Goal: Task Accomplishment & Management: Complete application form

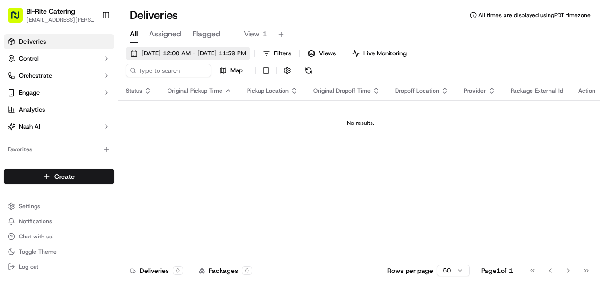
click at [205, 58] on button "[DATE] 12:00 AM - [DATE] 11:59 PM" at bounding box center [188, 53] width 124 height 13
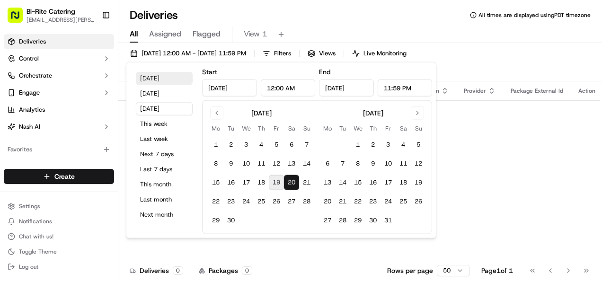
click at [156, 80] on button "[DATE]" at bounding box center [164, 78] width 57 height 13
type input "[DATE]"
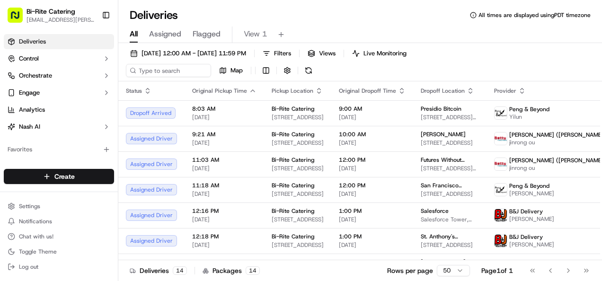
click at [430, 26] on div "All Assigned Flagged View 1" at bounding box center [360, 33] width 484 height 20
click at [215, 53] on span "[DATE] 12:00 AM - [DATE] 11:59 PM" at bounding box center [194, 53] width 105 height 9
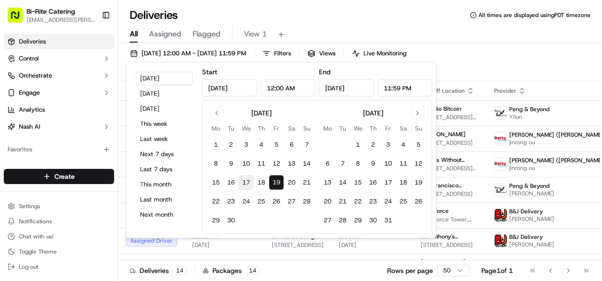
click at [245, 185] on button "17" at bounding box center [246, 182] width 15 height 15
type input "[DATE]"
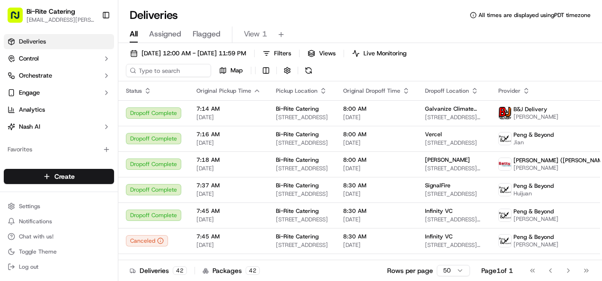
click at [441, 24] on div "All Assigned Flagged View 1" at bounding box center [360, 33] width 484 height 20
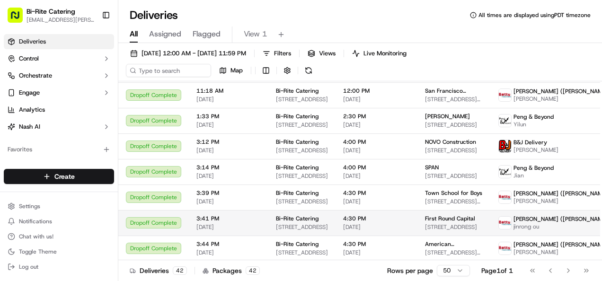
scroll to position [604, 0]
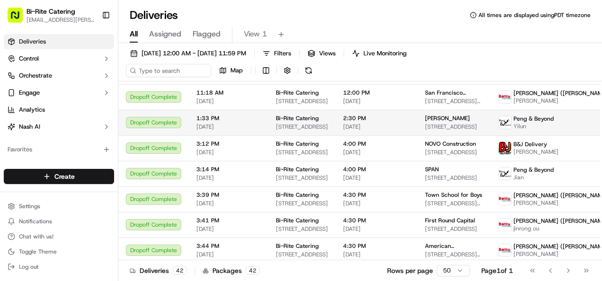
click at [515, 119] on span "Peng & Beyond" at bounding box center [534, 119] width 40 height 8
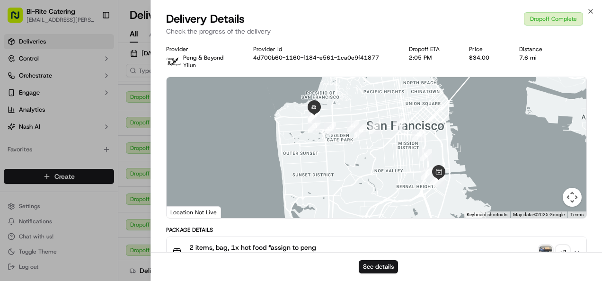
click at [542, 249] on img "button" at bounding box center [545, 252] width 13 height 13
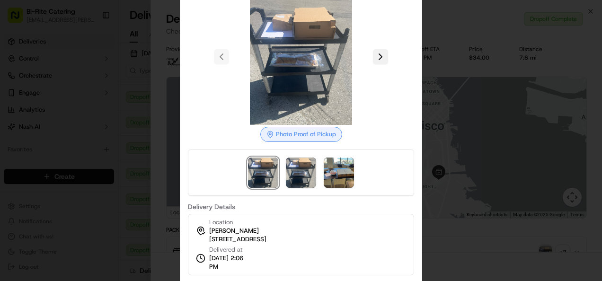
click at [374, 57] on button at bounding box center [380, 56] width 15 height 15
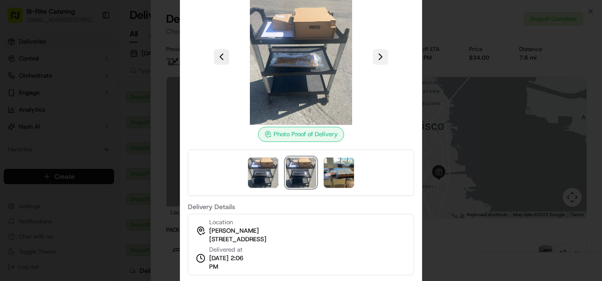
click at [374, 57] on button at bounding box center [380, 56] width 15 height 15
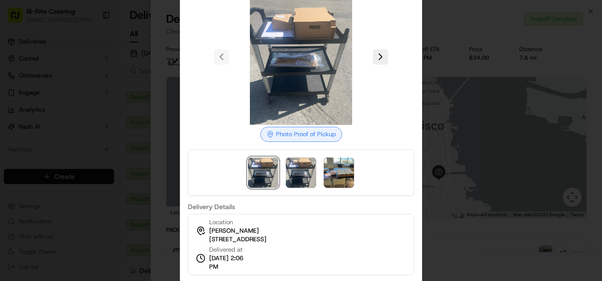
scroll to position [6, 0]
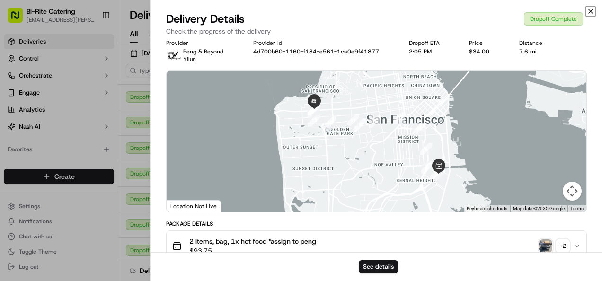
click at [590, 12] on icon "button" at bounding box center [591, 11] width 4 height 4
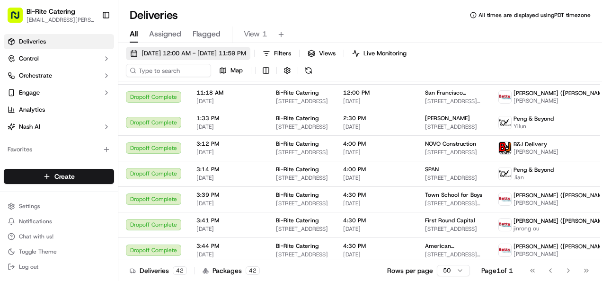
click at [246, 53] on span "[DATE] 12:00 AM - [DATE] 11:59 PM" at bounding box center [194, 53] width 105 height 9
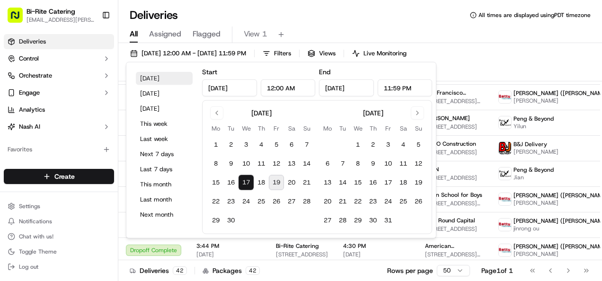
click at [153, 79] on button "[DATE]" at bounding box center [164, 78] width 57 height 13
type input "[DATE]"
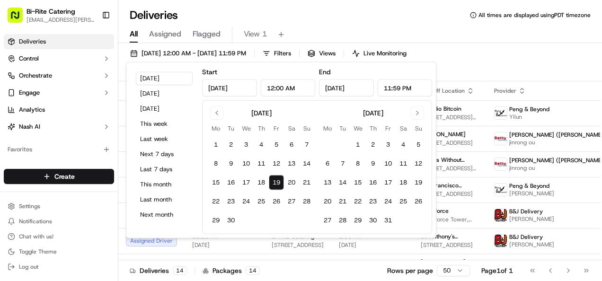
click at [416, 26] on div "All Assigned Flagged View 1" at bounding box center [360, 33] width 484 height 20
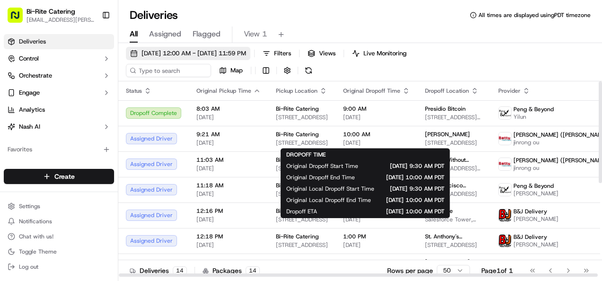
click at [219, 53] on span "[DATE] 12:00 AM - [DATE] 11:59 PM" at bounding box center [194, 53] width 105 height 9
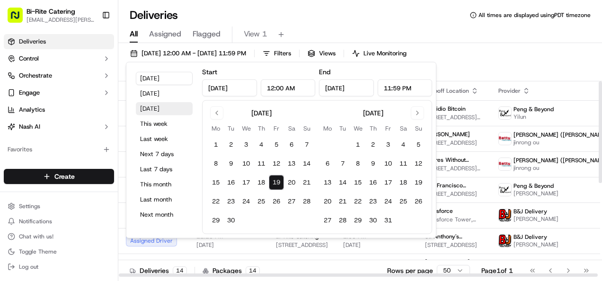
click at [164, 110] on button "[DATE]" at bounding box center [164, 108] width 57 height 13
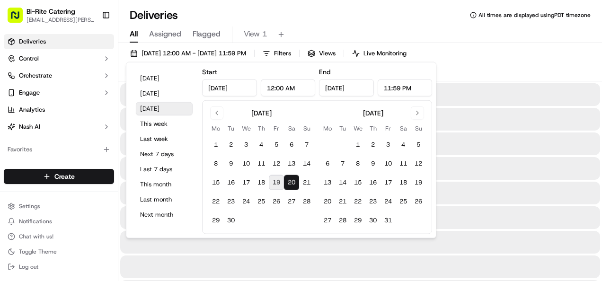
type input "[DATE]"
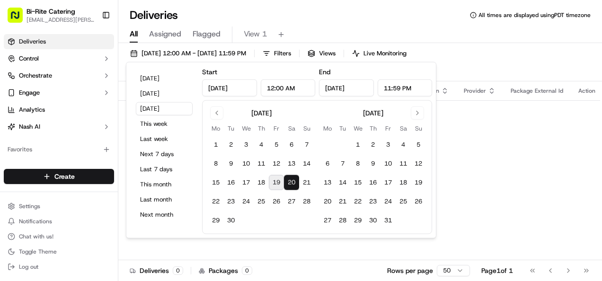
click at [363, 28] on div "All Assigned Flagged View 1" at bounding box center [360, 35] width 484 height 17
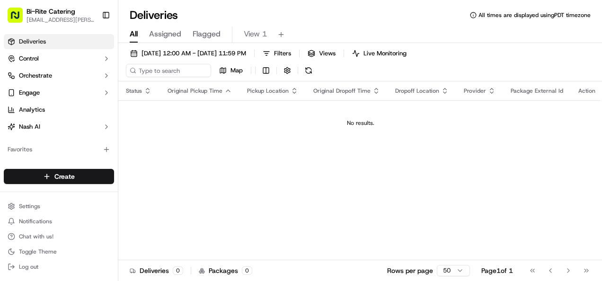
click at [53, 179] on html "Bi-Rite Catering [EMAIL_ADDRESS][PERSON_NAME][DOMAIN_NAME] Toggle Sidebar Deliv…" at bounding box center [301, 140] width 602 height 281
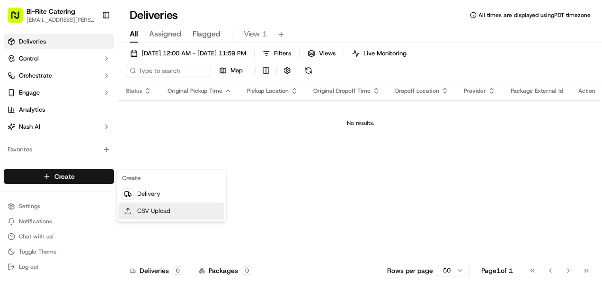
click at [143, 212] on link "CSV Upload" at bounding box center [171, 211] width 106 height 17
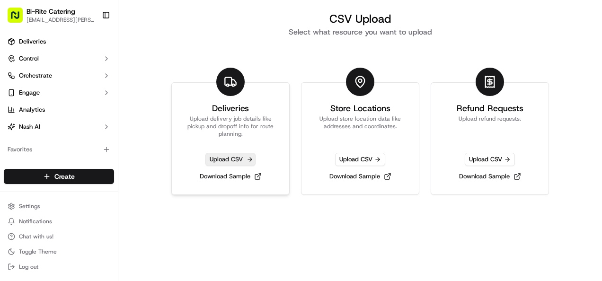
click at [229, 158] on span "Upload CSV" at bounding box center [230, 159] width 50 height 13
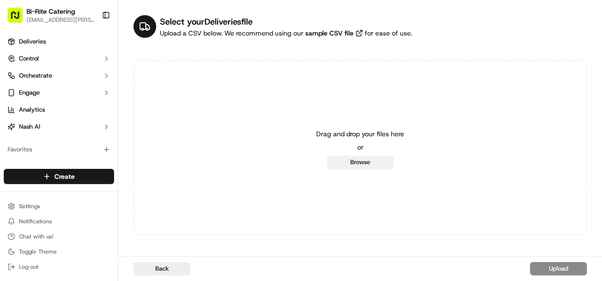
click at [349, 165] on button "Browse" at bounding box center [360, 162] width 66 height 13
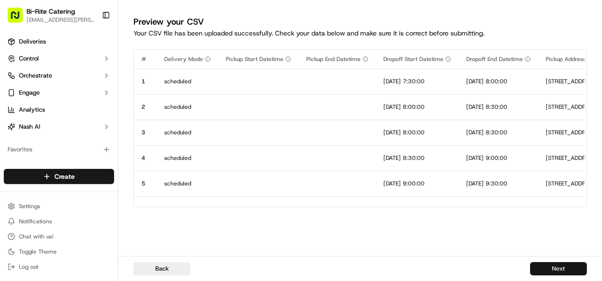
click at [560, 275] on button "Next" at bounding box center [558, 268] width 57 height 13
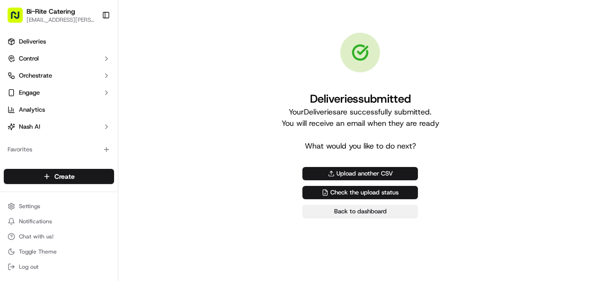
click at [411, 213] on link "Back to dashboard" at bounding box center [359, 211] width 115 height 13
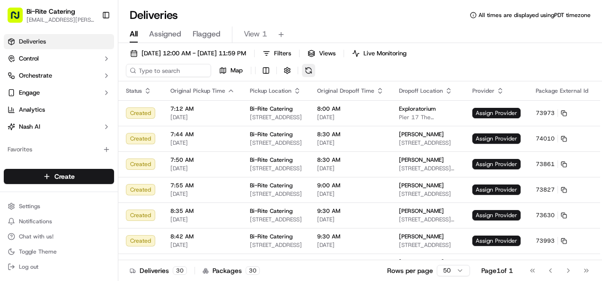
click at [304, 73] on button at bounding box center [308, 70] width 13 height 13
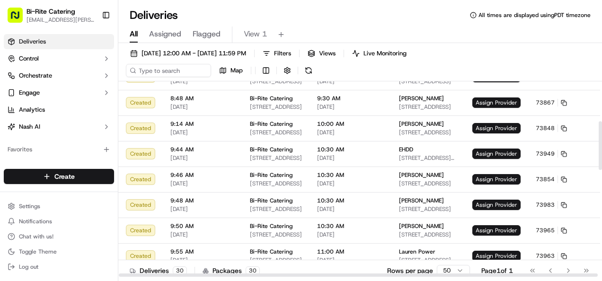
scroll to position [173, 0]
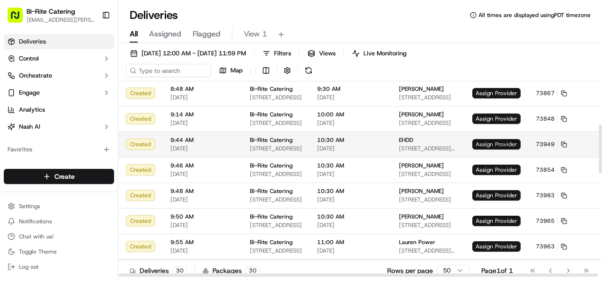
click at [474, 144] on span "Assign Provider" at bounding box center [496, 144] width 48 height 10
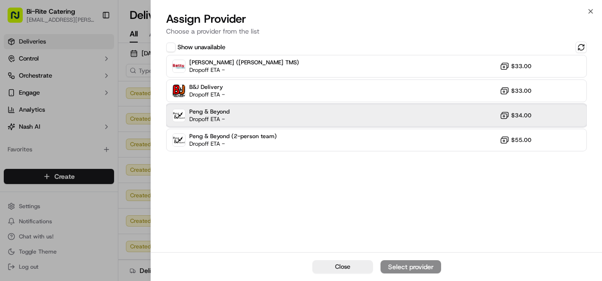
click at [431, 117] on div "Peng & Beyond Dropoff ETA - $34.00" at bounding box center [376, 115] width 421 height 23
click at [412, 260] on button "Assign Provider" at bounding box center [411, 266] width 61 height 13
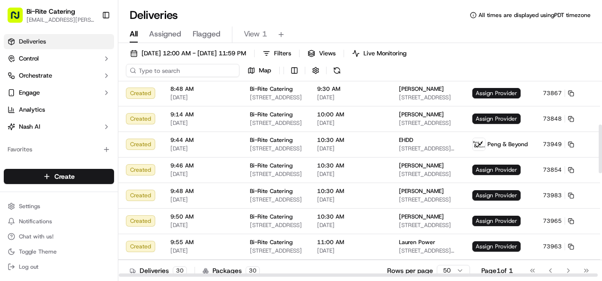
click at [178, 67] on input at bounding box center [183, 70] width 114 height 13
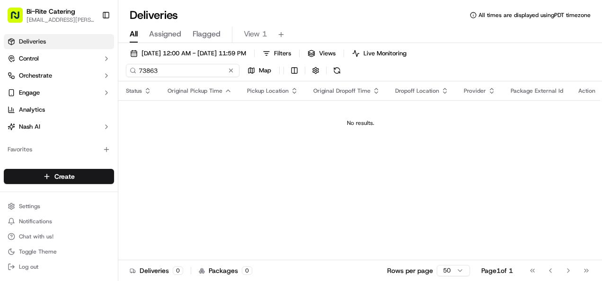
type input "73863"
click at [232, 68] on div "73863 Map" at bounding box center [220, 70] width 189 height 13
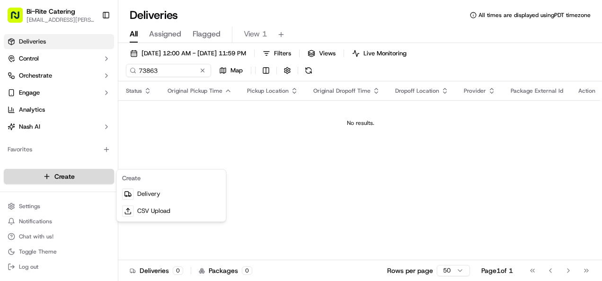
click at [84, 183] on html "Bi-Rite Catering lupe.muniz@biritemarket.com Toggle Sidebar Deliveries Control …" at bounding box center [301, 140] width 602 height 281
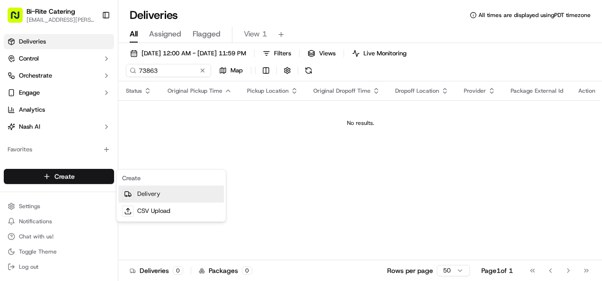
click at [139, 196] on link "Delivery" at bounding box center [171, 194] width 106 height 17
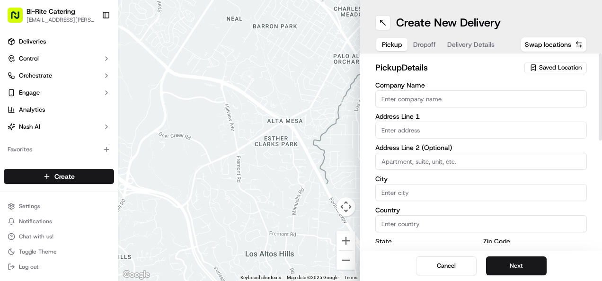
click at [397, 100] on input "Company Name" at bounding box center [481, 98] width 212 height 17
type input "Bi-Rite Catering"
type input "1970 Innes Avenue"
type input "San Francisco"
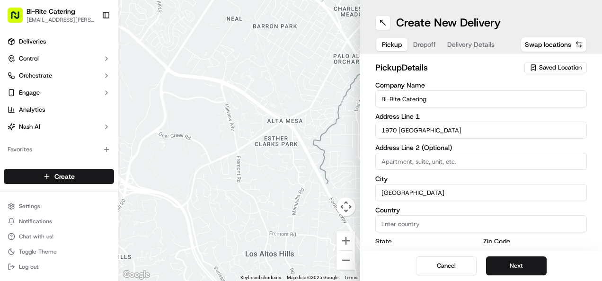
type input "United States"
type input "CA"
type input "94124"
type input "Bi-Rite"
type input "Catering"
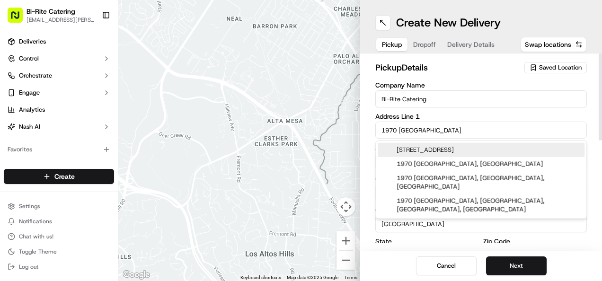
click at [425, 149] on div "1970 Innes Avenue, San Francisco, CA" at bounding box center [481, 150] width 207 height 14
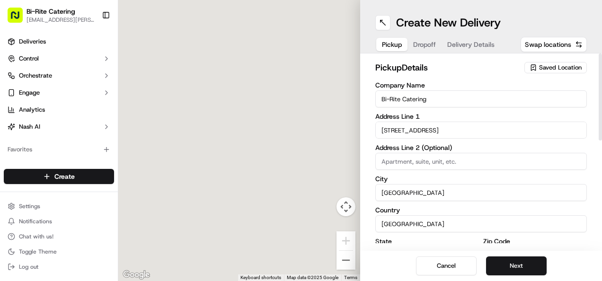
type input "1970 Innes Avenue"
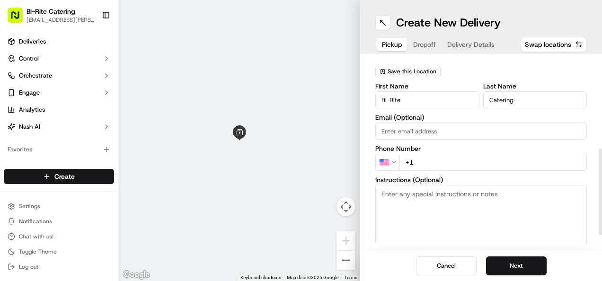
scroll to position [204, 0]
click at [440, 163] on input "+1" at bounding box center [492, 162] width 187 height 17
type input "+1 415 321 8070"
click at [408, 215] on textarea "Instructions (Optional)" at bounding box center [481, 220] width 212 height 71
paste textarea "Ring the intercom on the right hand side. Order #74004 for [PERSON_NAME]"
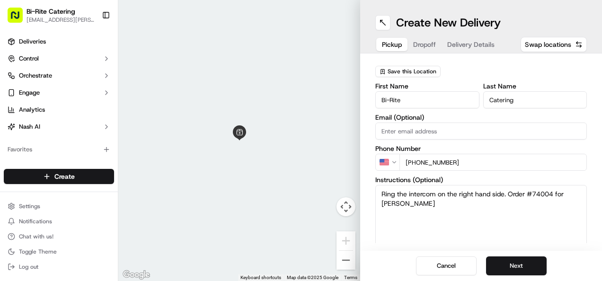
click at [526, 213] on textarea "Ring the intercom on the right hand side. Order #74004 for [PERSON_NAME]" at bounding box center [481, 220] width 212 height 71
type textarea "Ring the intercom on the right hand side. Order #74004 for [PERSON_NAME]"
click at [514, 266] on button "Next" at bounding box center [516, 266] width 61 height 19
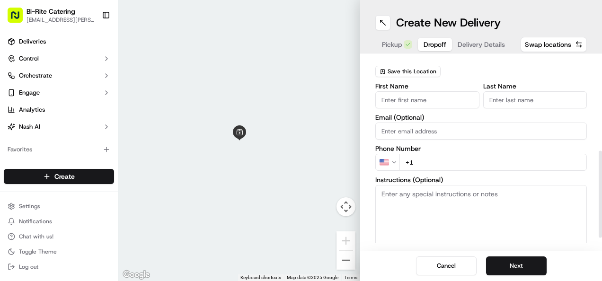
click at [408, 104] on input "First Name" at bounding box center [427, 99] width 104 height 17
paste input "[PERSON_NAME]"
type input "[PERSON_NAME]"
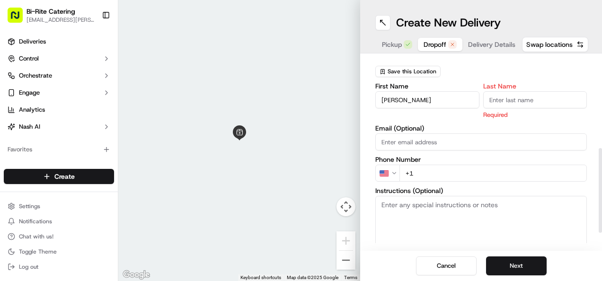
click at [493, 95] on input "Last Name" at bounding box center [535, 99] width 104 height 17
paste input "[PERSON_NAME]"
type input "[PERSON_NAME]"
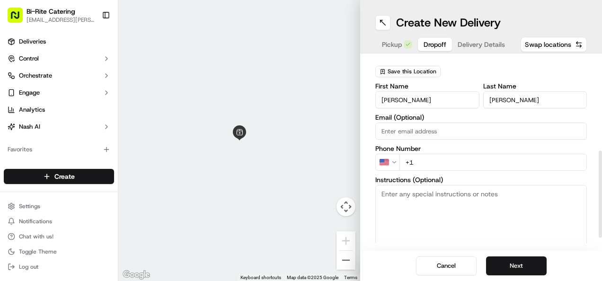
click at [470, 126] on div "Email (Optional)" at bounding box center [481, 127] width 212 height 26
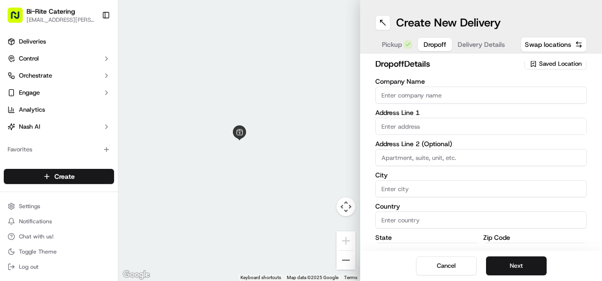
scroll to position [0, 0]
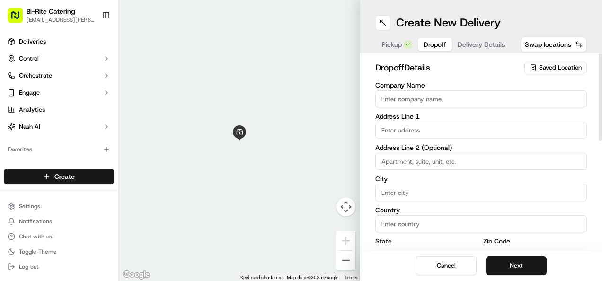
click at [394, 91] on input "Company Name" at bounding box center [481, 98] width 212 height 17
paste input "International Coalition for Human Rights in the [GEOGRAPHIC_DATA]"
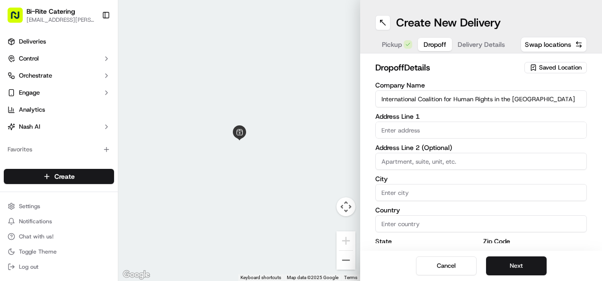
type input "International Coalition for Human Rights in the [GEOGRAPHIC_DATA]"
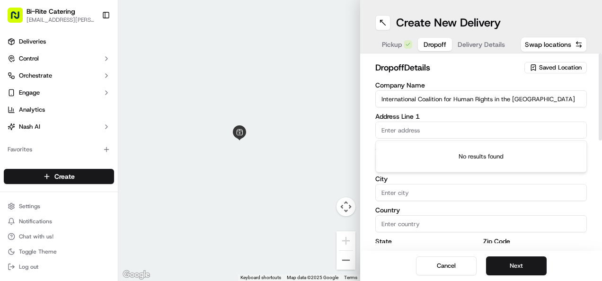
click at [429, 131] on input "text" at bounding box center [481, 130] width 212 height 17
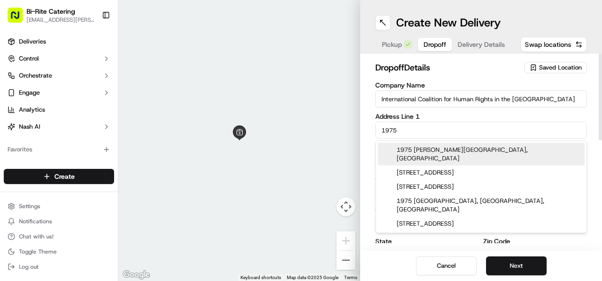
click at [429, 125] on input "1975" at bounding box center [481, 130] width 212 height 17
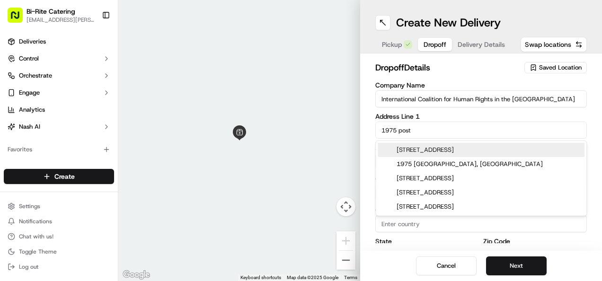
click at [427, 146] on div "1975 Post Street, San Francisco, CA" at bounding box center [481, 150] width 207 height 14
type input "1975 Post St, San Francisco, CA 94115, USA"
type input "San Francisco"
type input "United States"
type input "CA"
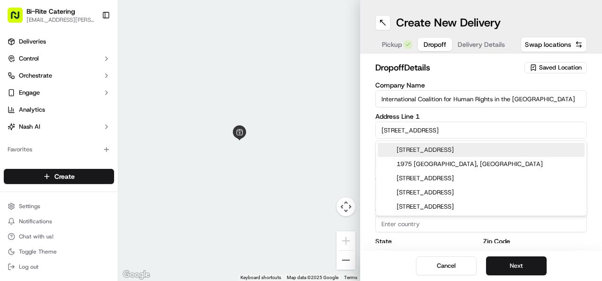
type input "94115"
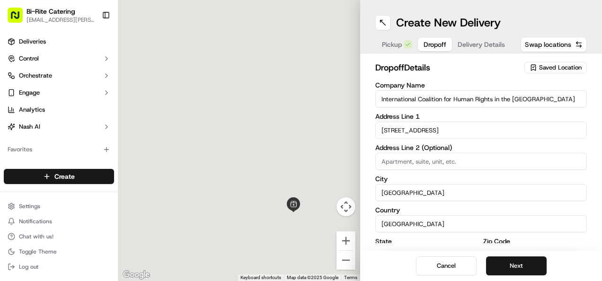
type input "1975 Post Street"
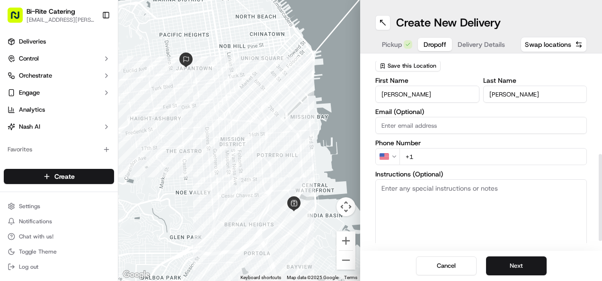
scroll to position [211, 0]
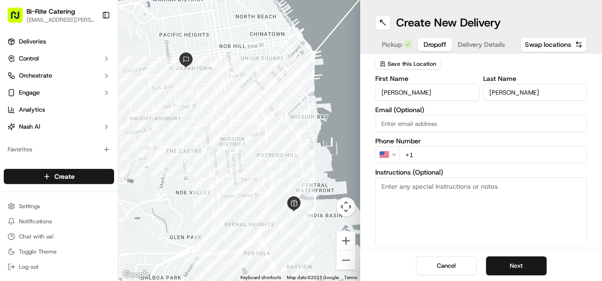
click at [436, 190] on textarea "Instructions (Optional)" at bounding box center [481, 212] width 212 height 71
paste textarea "Please meet me at the front gates of the venue"
type textarea "Please meet me at the front gates of the venue"
click at [434, 154] on input "+1" at bounding box center [492, 154] width 187 height 17
paste input "707 372 9101"
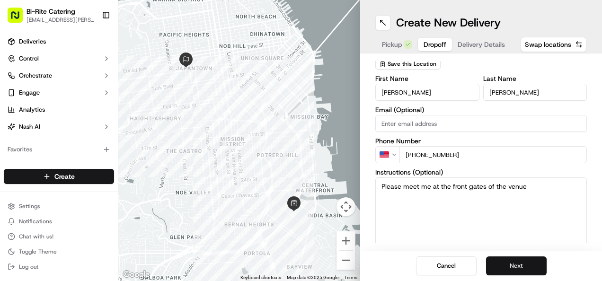
type input "+1 707 372 9101"
click at [506, 269] on button "Next" at bounding box center [516, 266] width 61 height 19
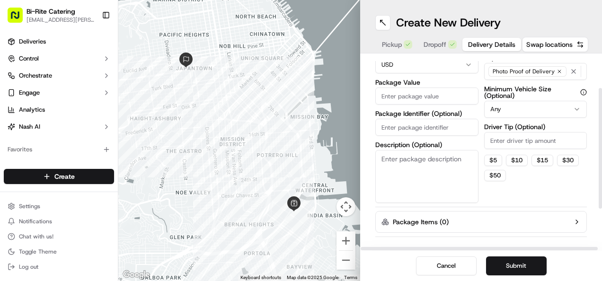
scroll to position [0, 0]
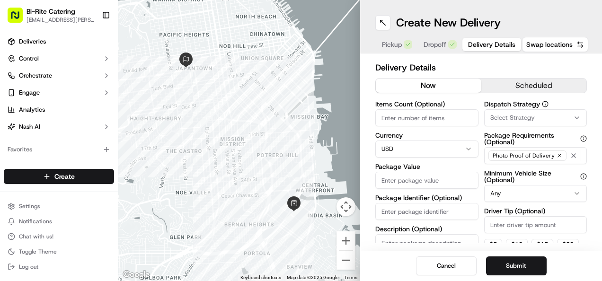
click at [526, 87] on button "scheduled" at bounding box center [534, 86] width 106 height 14
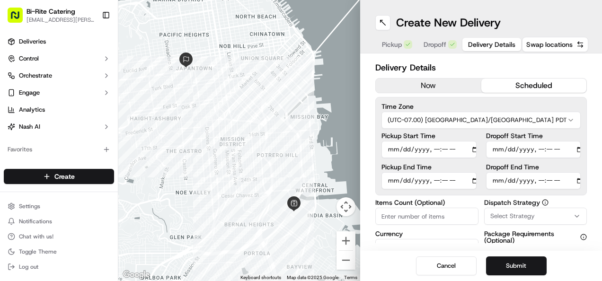
click at [496, 146] on input "Dropoff Start Time" at bounding box center [533, 149] width 95 height 17
click at [535, 149] on input "Dropoff Start Time" at bounding box center [533, 149] width 95 height 17
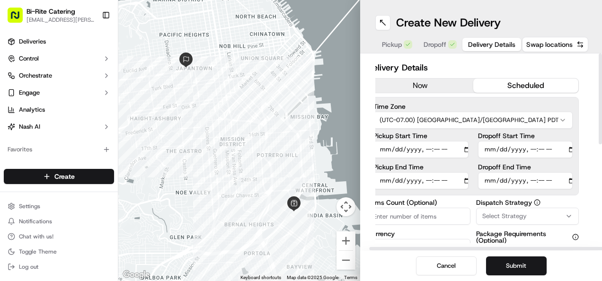
click at [490, 149] on input "Dropoff Start Time" at bounding box center [525, 149] width 95 height 17
type input "2025-09-20T11:30"
click at [487, 178] on input "Dropoff End Time" at bounding box center [525, 180] width 95 height 17
type input "2025-09-20T12:00"
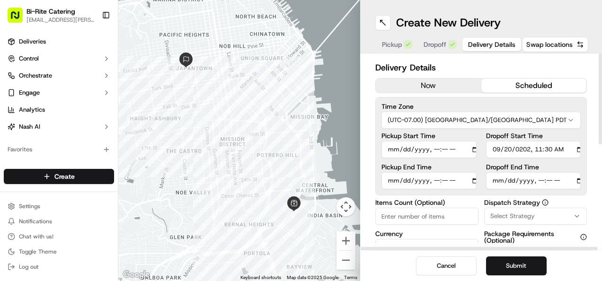
scroll to position [0, 2]
click at [388, 151] on input "Pickup Start Time" at bounding box center [426, 149] width 95 height 17
click at [427, 152] on input "Pickup Start Time" at bounding box center [426, 149] width 95 height 17
type input "2025-09-20T11:10"
click at [388, 180] on input "Pickup End Time" at bounding box center [426, 180] width 95 height 17
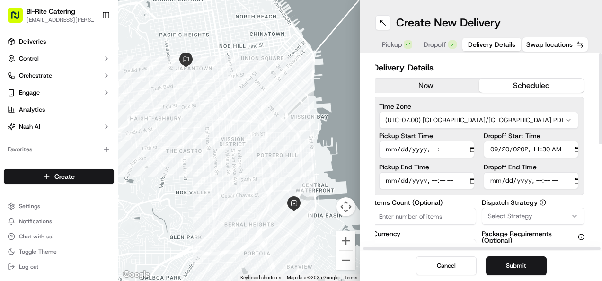
type input "2025-09-20T11:30"
click at [409, 215] on input "Items Count (Optional)" at bounding box center [424, 216] width 103 height 17
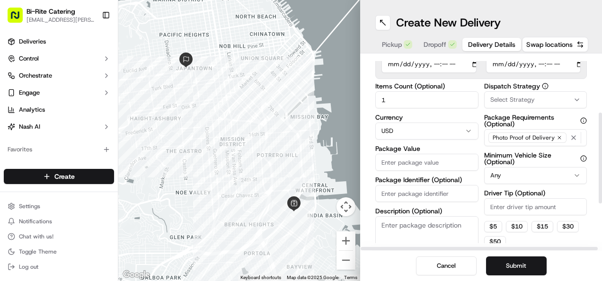
scroll to position [124, 0]
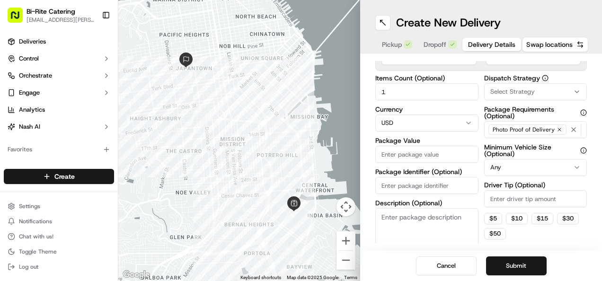
type input "1"
click at [403, 156] on input "Package Value" at bounding box center [426, 154] width 103 height 17
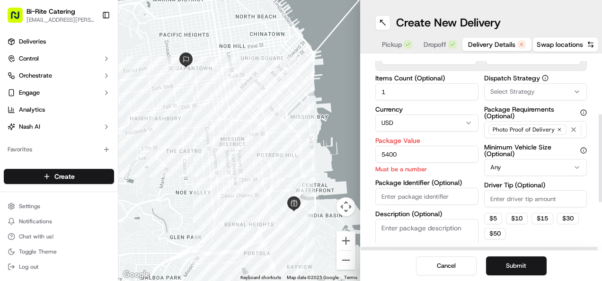
type input "5400"
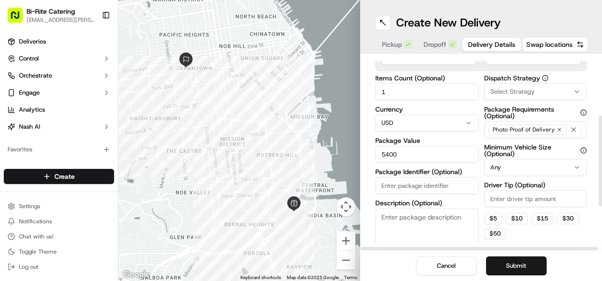
click at [406, 185] on input "Package Identifier (Optional)" at bounding box center [426, 185] width 103 height 17
type input "6"
type input "74004"
click at [389, 232] on textarea "Description (Optional)" at bounding box center [426, 234] width 103 height 53
paste textarea "7 items, bag, Boxed Meals (300)"
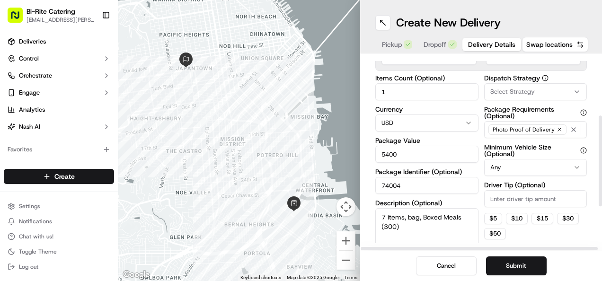
type textarea "7 items, bag, Boxed Meals (300)"
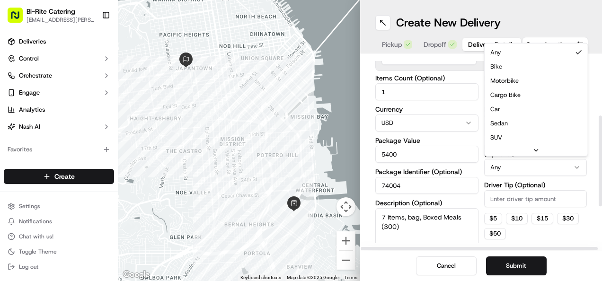
click at [525, 164] on html "Bi-Rite Catering lupe.muniz@biritemarket.com Toggle Sidebar Deliveries Control …" at bounding box center [301, 140] width 602 height 281
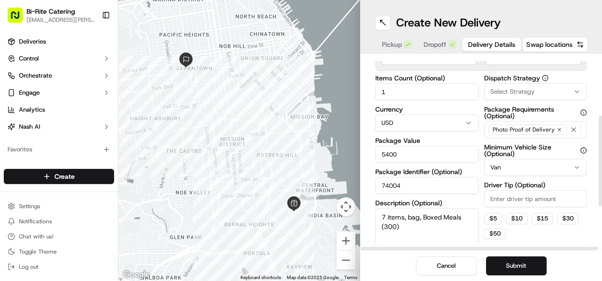
click at [532, 96] on button "Select Strategy" at bounding box center [535, 91] width 103 height 17
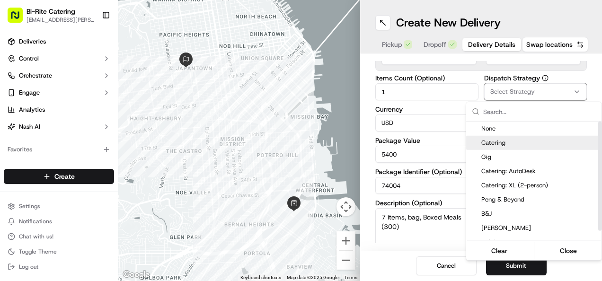
click at [501, 145] on span "Catering" at bounding box center [539, 143] width 116 height 9
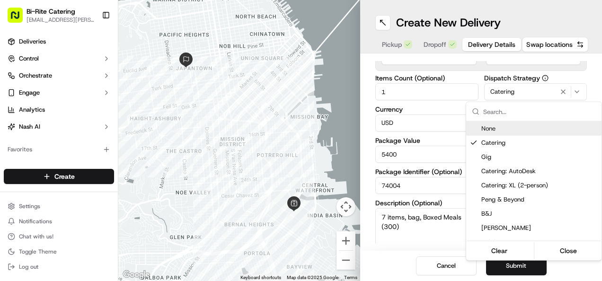
click at [454, 104] on html "Bi-Rite Catering lupe.muniz@biritemarket.com Toggle Sidebar Deliveries Control …" at bounding box center [301, 140] width 602 height 281
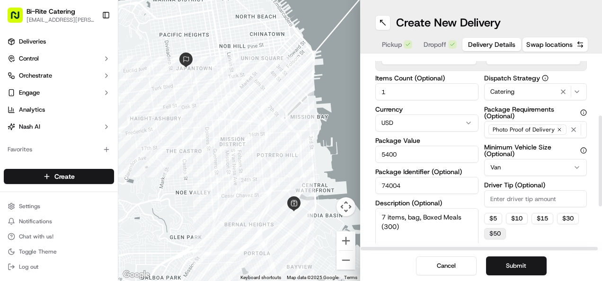
click at [496, 232] on button "$ 50" at bounding box center [495, 233] width 22 height 11
type input "50"
click at [491, 261] on button "Submit" at bounding box center [516, 266] width 61 height 19
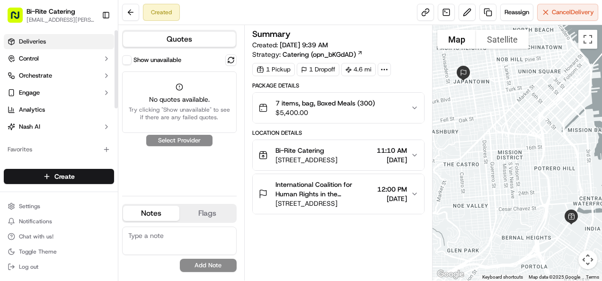
click at [67, 40] on link "Deliveries" at bounding box center [59, 41] width 110 height 15
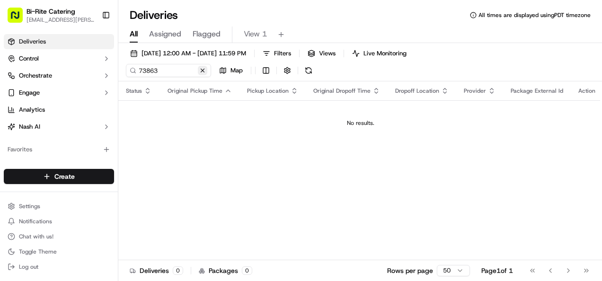
click at [202, 67] on button at bounding box center [202, 70] width 9 height 9
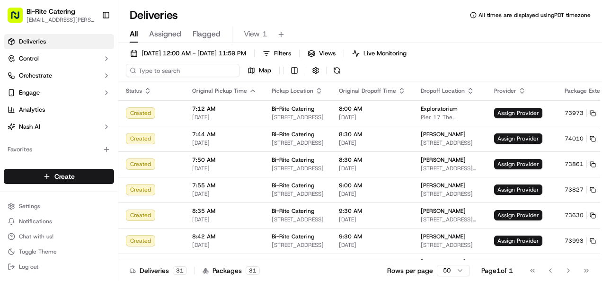
click at [202, 67] on input at bounding box center [183, 70] width 114 height 13
type input "74004"
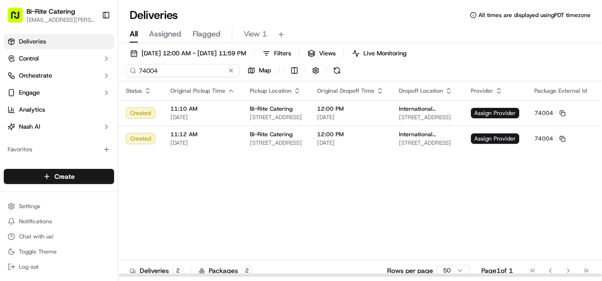
scroll to position [0, 17]
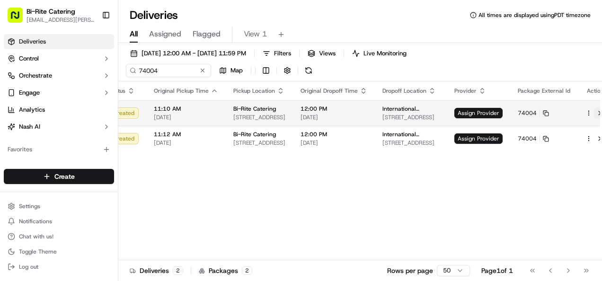
click at [594, 111] on button at bounding box center [599, 112] width 11 height 11
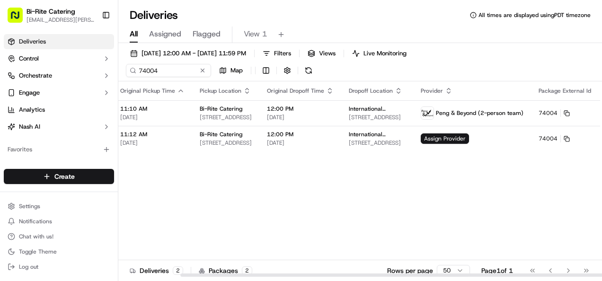
scroll to position [0, 71]
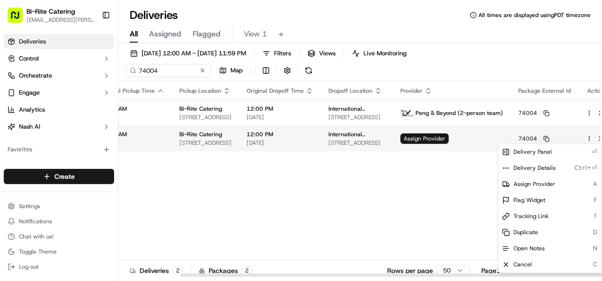
click at [577, 137] on html "Bi-Rite Catering lupe.muniz@biritemarket.com Toggle Sidebar Deliveries Control …" at bounding box center [301, 140] width 602 height 281
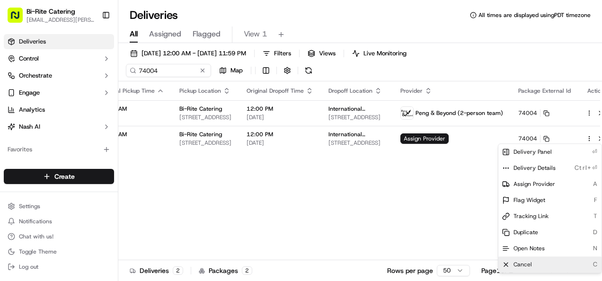
click at [520, 260] on div "Cancel C" at bounding box center [549, 265] width 103 height 16
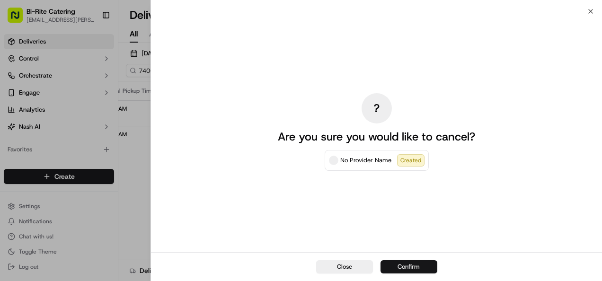
click at [420, 269] on button "Confirm" at bounding box center [409, 266] width 57 height 13
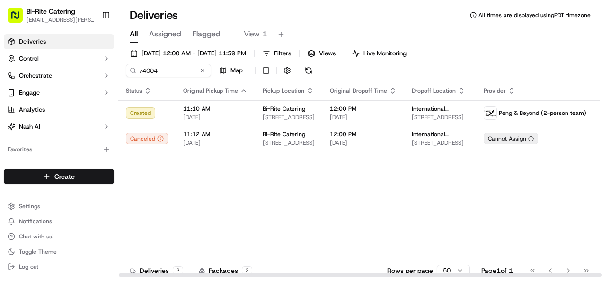
click at [340, 212] on div "Status Original Pickup Time Pickup Location Original Dropoff Time Dropoff Locat…" at bounding box center [407, 179] width 578 height 196
click at [203, 66] on button at bounding box center [202, 70] width 9 height 9
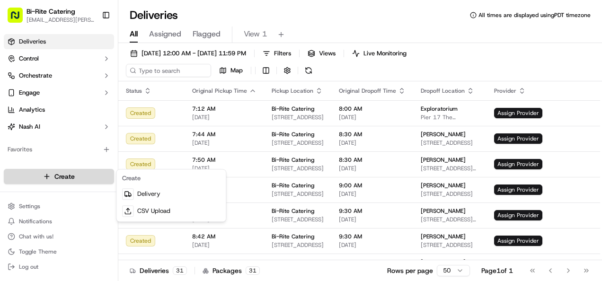
click at [63, 180] on html "Bi-Rite Catering lupe.muniz@biritemarket.com Toggle Sidebar Deliveries Control …" at bounding box center [301, 140] width 602 height 281
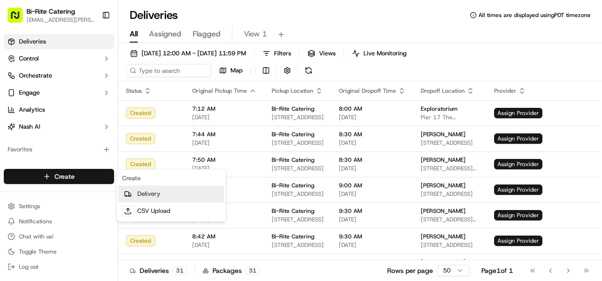
click at [141, 192] on link "Delivery" at bounding box center [171, 194] width 106 height 17
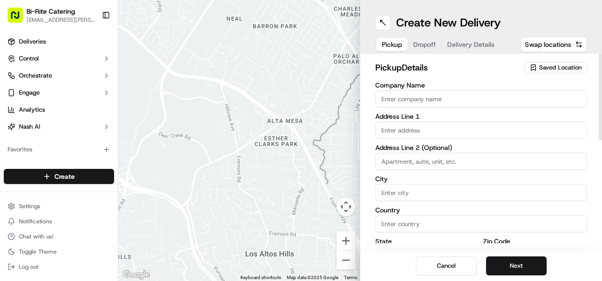
click at [395, 100] on input "Company Name" at bounding box center [481, 98] width 212 height 17
type input "Bi-Rite Catering"
type input "1970 Innes Avenue"
type input "San Francisco"
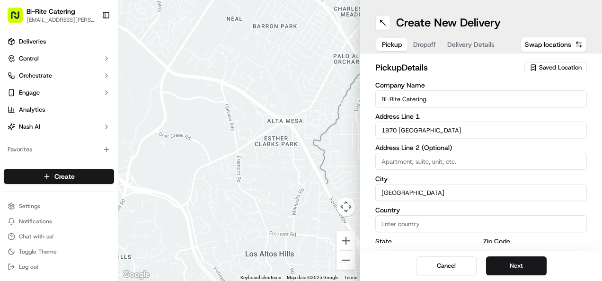
type input "United States"
type input "CA"
type input "94124"
type input "Bi-Rite"
type input "Catering"
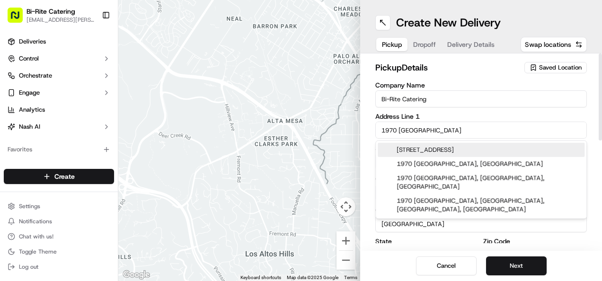
click at [418, 152] on div "1970 Innes Avenue, San Francisco, CA" at bounding box center [481, 150] width 207 height 14
type input "1970 Innes Avenue"
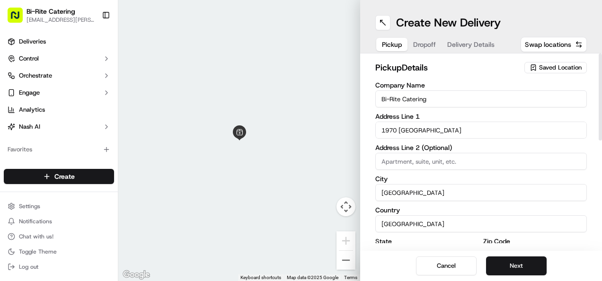
click at [454, 65] on h2 "pickup Details" at bounding box center [446, 67] width 143 height 13
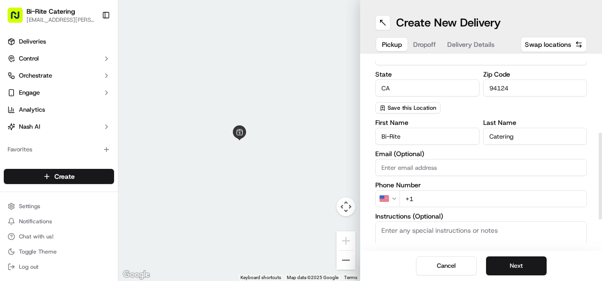
scroll to position [168, 0]
click at [440, 199] on input "+1" at bounding box center [492, 198] width 187 height 17
type input "+1 415 321 8070"
click at [413, 232] on textarea "Instructions (Optional)" at bounding box center [481, 256] width 212 height 71
paste textarea "Ring the intercom on the right hand side. Order #73863 for [PERSON_NAME]"
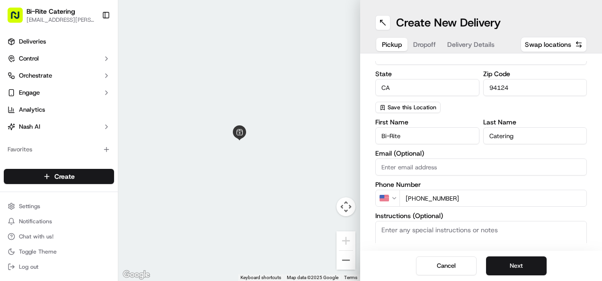
type textarea "Ring the intercom on the right hand side. Order #73863 for [PERSON_NAME]"
click at [517, 269] on button "Next" at bounding box center [516, 266] width 61 height 19
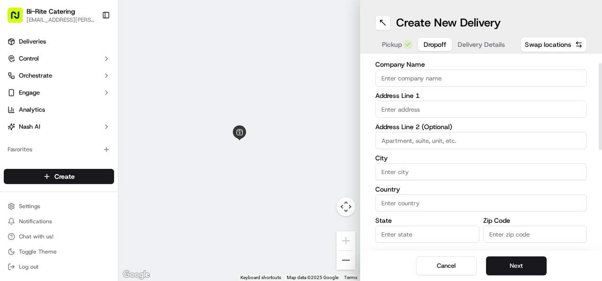
scroll to position [20, 0]
click at [409, 113] on input "text" at bounding box center [481, 110] width 212 height 17
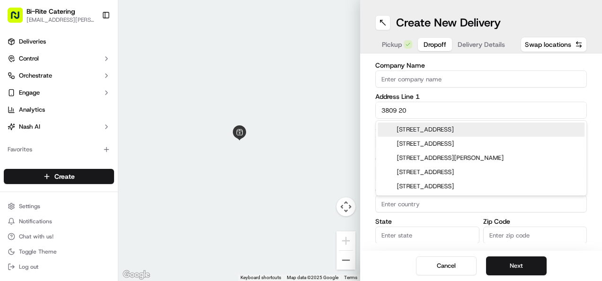
click at [490, 127] on div "3809 20th Street, San Francisco, CA" at bounding box center [481, 130] width 207 height 14
type input "3809 20th St, San Francisco, CA 94114, USA"
type input "San Francisco"
type input "United States"
type input "CA"
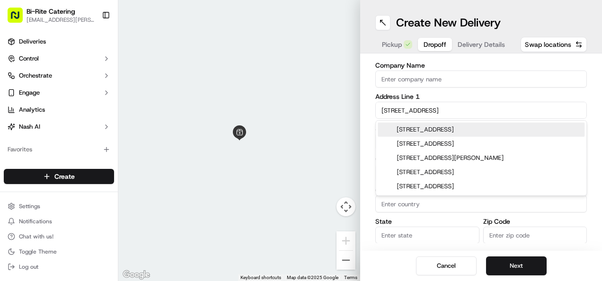
type input "94114"
type input "3809 20th Street"
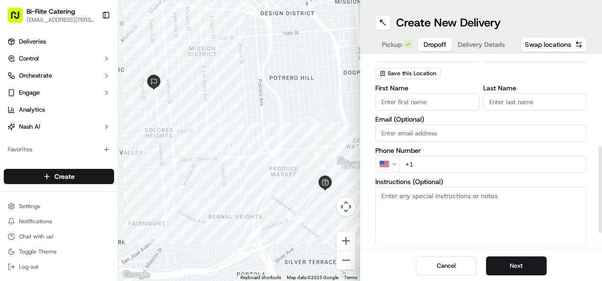
scroll to position [203, 0]
click at [432, 198] on textarea "Instructions (Optional)" at bounding box center [481, 221] width 212 height 71
paste textarea "Ring the intercom on the right hand side. Order #73863 for [PERSON_NAME]"
type textarea "R"
click at [434, 212] on textarea "Instructions (Optional)" at bounding box center [481, 221] width 212 height 71
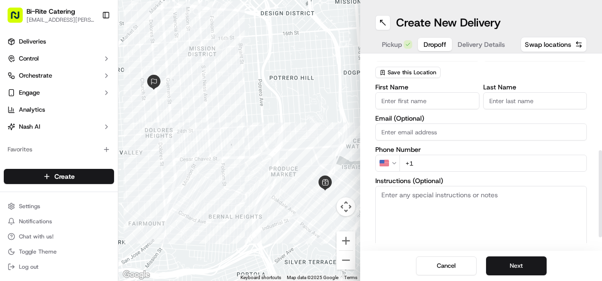
paste textarea "We have the 3 picnic tables at the entrance to [PERSON_NAME][GEOGRAPHIC_DATA] r…"
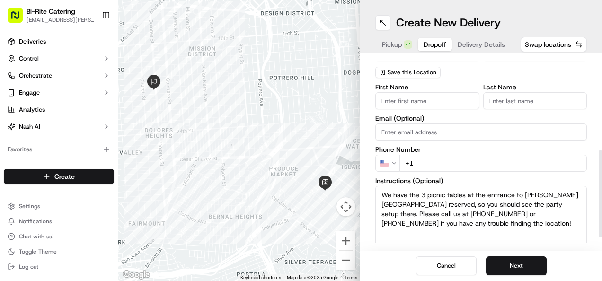
scroll to position [205, 0]
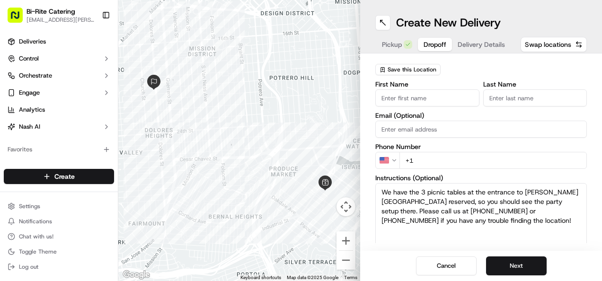
type textarea "We have the 3 picnic tables at the entrance to [PERSON_NAME][GEOGRAPHIC_DATA] r…"
click at [385, 101] on input "First Name" at bounding box center [427, 97] width 104 height 17
paste input "Vinitra"
type input "Vinitra"
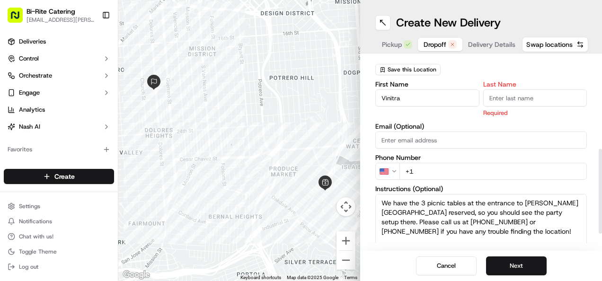
click at [495, 97] on input "Last Name" at bounding box center [535, 97] width 104 height 17
paste input "[PERSON_NAME]"
type input "[PERSON_NAME]"
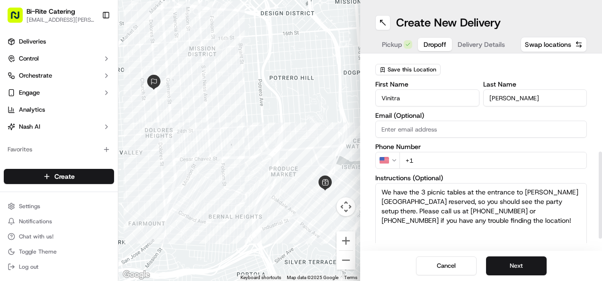
click at [427, 161] on input "+1" at bounding box center [492, 160] width 187 height 17
paste input "703 674 7118"
type input "+1 703 674 7118"
click at [478, 218] on textarea "We have the 3 picnic tables at the entrance to [PERSON_NAME][GEOGRAPHIC_DATA] r…" at bounding box center [481, 218] width 212 height 71
paste textarea "Dolores Picnic Area CT-3 West in Dolores Park"
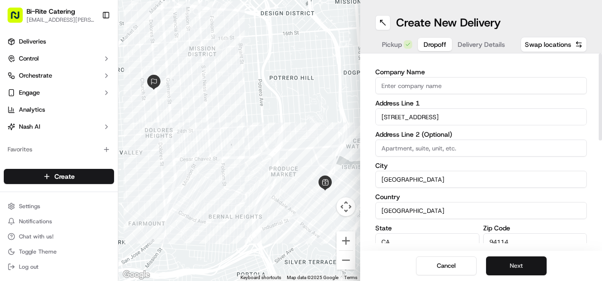
scroll to position [0, 0]
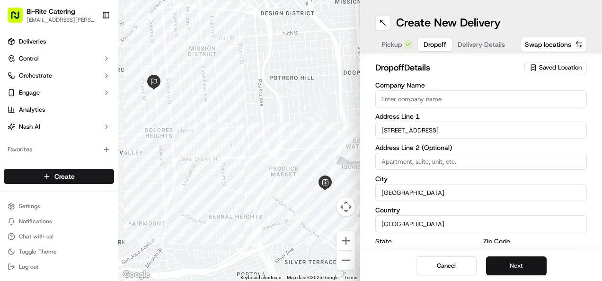
type textarea "We have the 3 picnic tables at the entrance to Helen Diller playground reserved…"
click at [534, 260] on button "Next" at bounding box center [516, 266] width 61 height 19
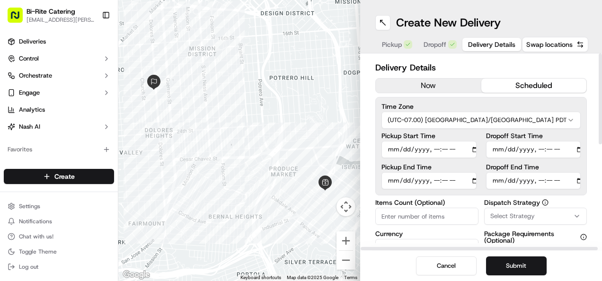
click at [529, 81] on button "scheduled" at bounding box center [534, 86] width 106 height 14
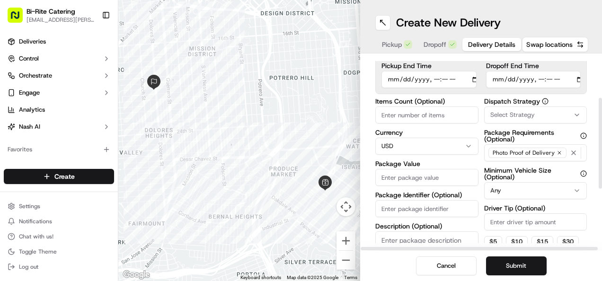
scroll to position [103, 0]
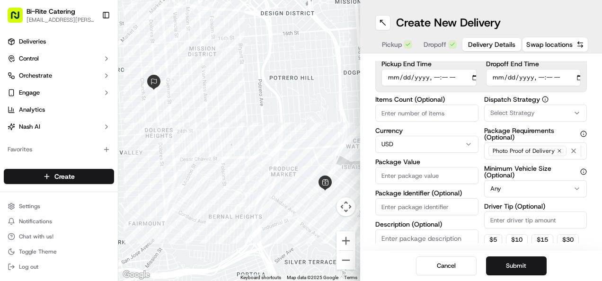
click at [401, 111] on input "Items Count (Optional)" at bounding box center [426, 113] width 103 height 17
type input "1"
click at [400, 239] on textarea "Description (Optional)" at bounding box center [426, 256] width 103 height 53
paste textarea "10 items, bag, 3x hot food, 3x salsa"
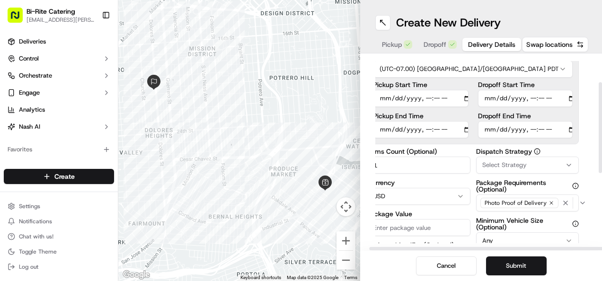
scroll to position [52, 8]
type textarea "10 items, bag, 3x hot food, 3x salsa"
click at [494, 101] on input "Dropoff Start Time" at bounding box center [525, 97] width 95 height 17
type input "2025-09-20T10:30"
click at [490, 131] on input "Dropoff End Time" at bounding box center [525, 129] width 95 height 17
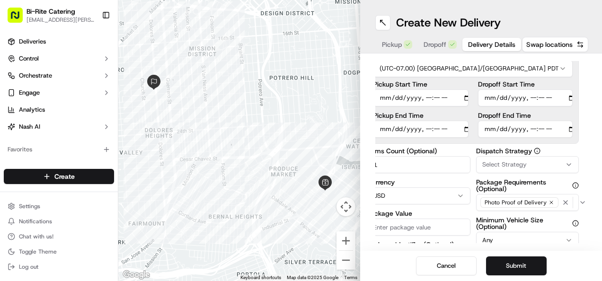
type input "2025-09-20T11:00"
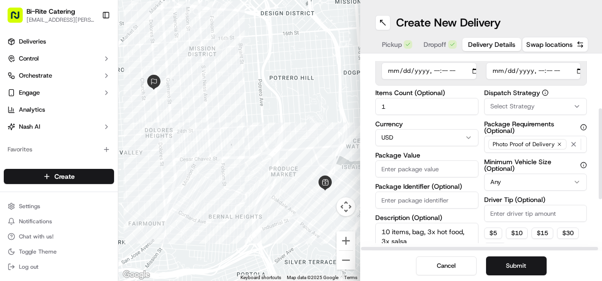
scroll to position [110, 0]
click at [416, 171] on input "Package Value" at bounding box center [426, 168] width 103 height 17
type input "595"
click at [402, 203] on input "Package Identifier (Optional)" at bounding box center [426, 199] width 103 height 17
type input "73863"
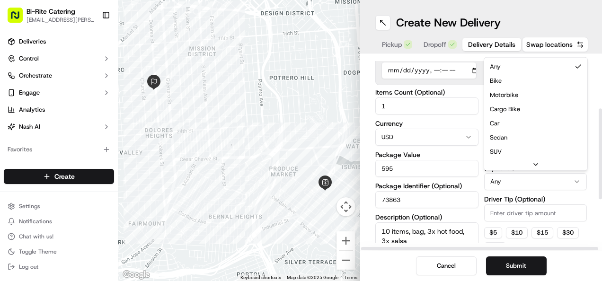
click at [534, 189] on html "Bi-Rite Catering lupe.muniz@biritemarket.com Toggle Sidebar Deliveries Control …" at bounding box center [301, 140] width 602 height 281
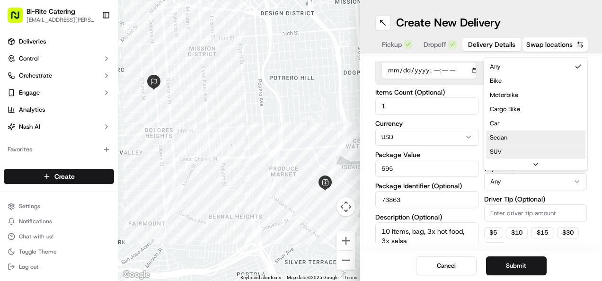
scroll to position [14, 0]
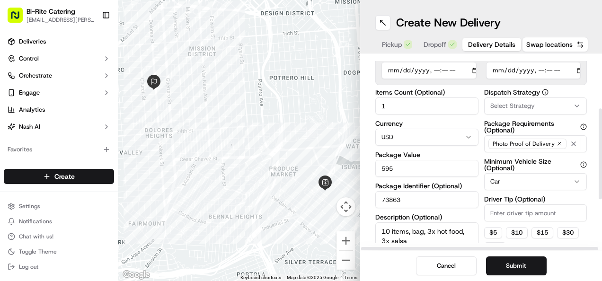
click at [510, 216] on input "Driver Tip (Optional)" at bounding box center [535, 212] width 103 height 17
type input "5.95"
click at [530, 265] on button "Submit" at bounding box center [516, 266] width 61 height 19
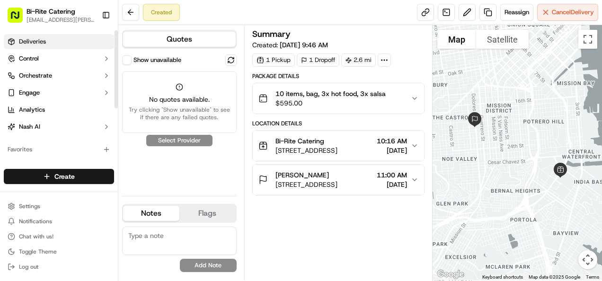
click at [51, 43] on link "Deliveries" at bounding box center [59, 41] width 110 height 15
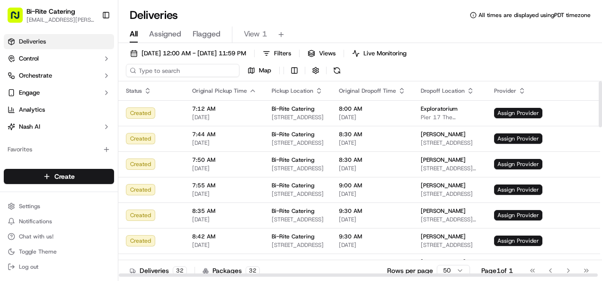
click at [186, 73] on input at bounding box center [183, 70] width 114 height 13
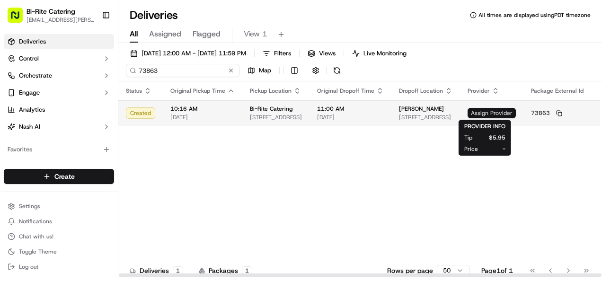
type input "73863"
click at [476, 110] on span "Assign Provider" at bounding box center [492, 113] width 48 height 10
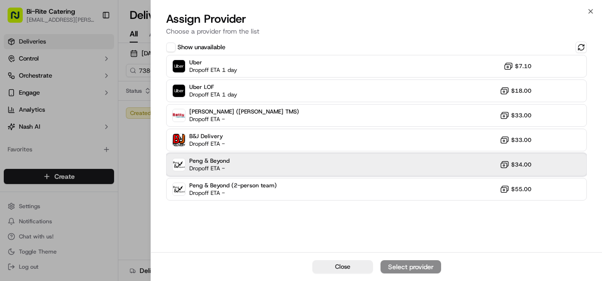
click at [372, 157] on div "Peng & Beyond Dropoff ETA - $34.00" at bounding box center [376, 164] width 421 height 23
click at [397, 264] on div "Assign Provider" at bounding box center [411, 266] width 46 height 9
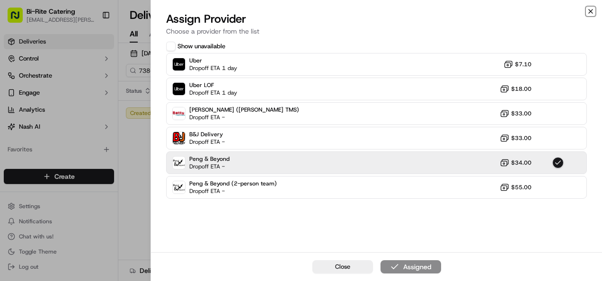
click at [591, 13] on icon "button" at bounding box center [591, 12] width 8 height 8
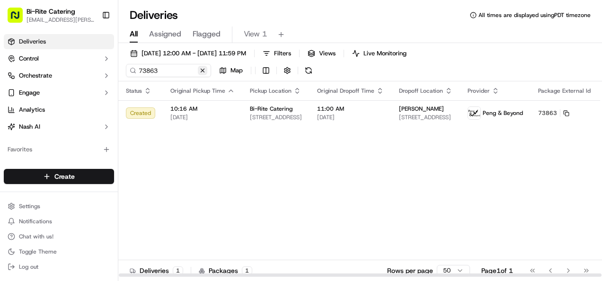
click at [203, 69] on button at bounding box center [202, 70] width 9 height 9
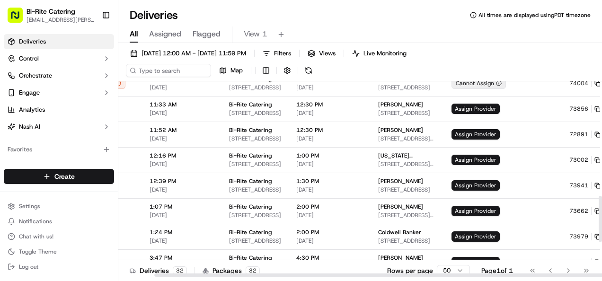
scroll to position [489, 43]
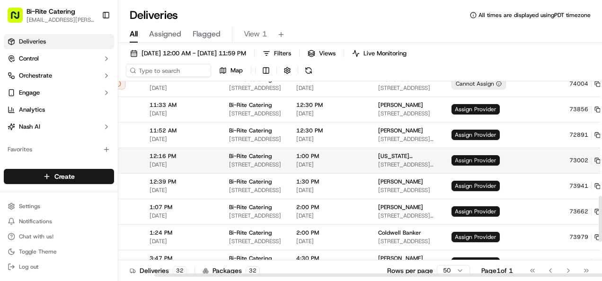
click at [455, 161] on span "Assign Provider" at bounding box center [476, 160] width 48 height 10
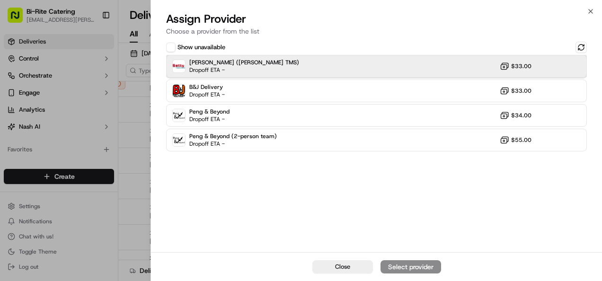
click at [373, 63] on div "Betty (Nash TMS) Dropoff ETA - $33.00" at bounding box center [376, 66] width 421 height 23
click at [406, 262] on div "Assign Provider" at bounding box center [411, 266] width 46 height 9
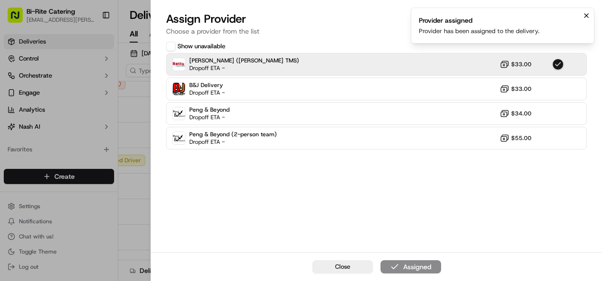
click at [586, 16] on icon "Notifications (F8)" at bounding box center [587, 16] width 8 height 8
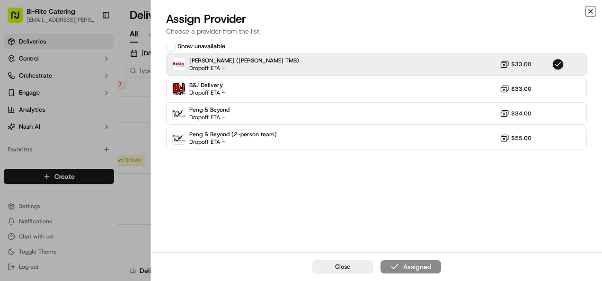
click at [591, 11] on icon "button" at bounding box center [591, 11] width 4 height 4
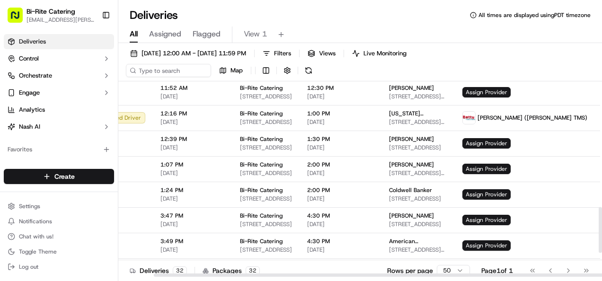
scroll to position [544, 43]
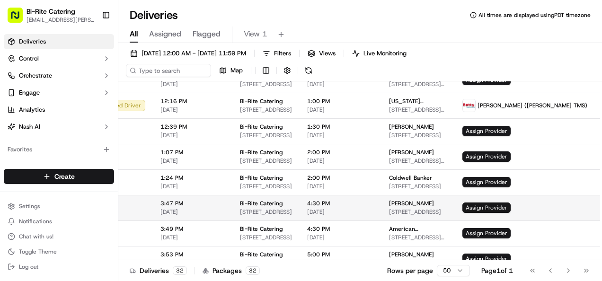
click at [462, 208] on span "Assign Provider" at bounding box center [486, 208] width 48 height 10
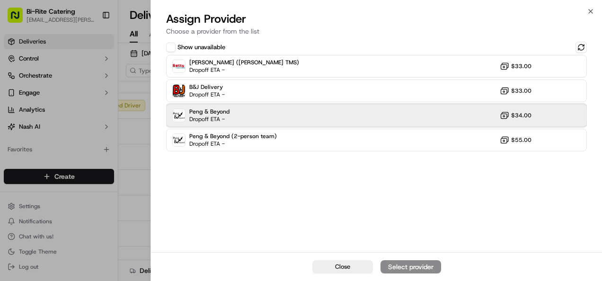
click at [378, 107] on div "Peng & Beyond Dropoff ETA - $34.00" at bounding box center [376, 115] width 421 height 23
click at [421, 267] on div "Assign Provider" at bounding box center [411, 266] width 46 height 9
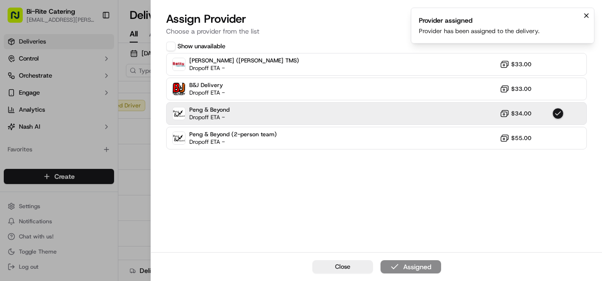
click at [587, 16] on icon "Notifications (F8)" at bounding box center [587, 16] width 4 height 4
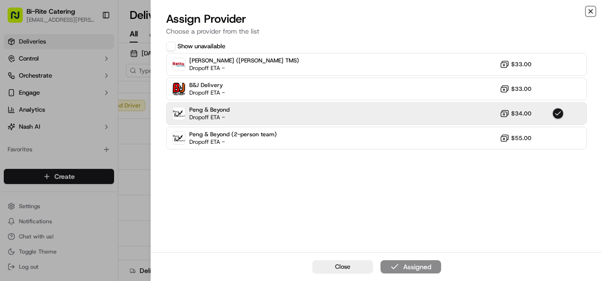
click at [591, 11] on icon "button" at bounding box center [591, 12] width 8 height 8
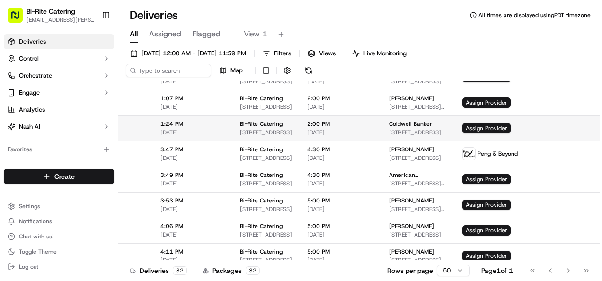
scroll to position [641, 43]
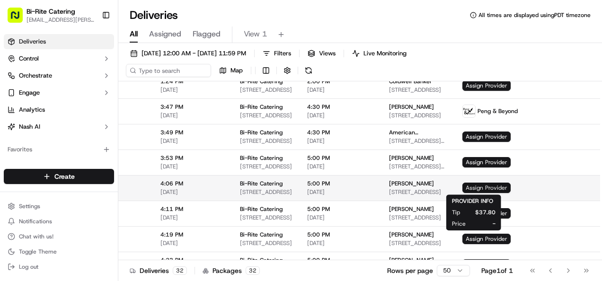
click at [475, 189] on span "Assign Provider" at bounding box center [486, 188] width 48 height 10
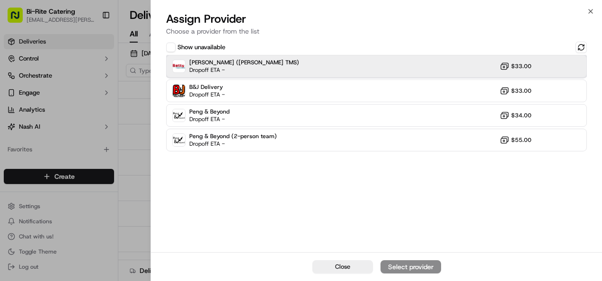
click at [374, 57] on div "Betty (Nash TMS) Dropoff ETA - $33.00" at bounding box center [376, 66] width 421 height 23
click at [416, 265] on div "Assign Provider" at bounding box center [411, 266] width 46 height 9
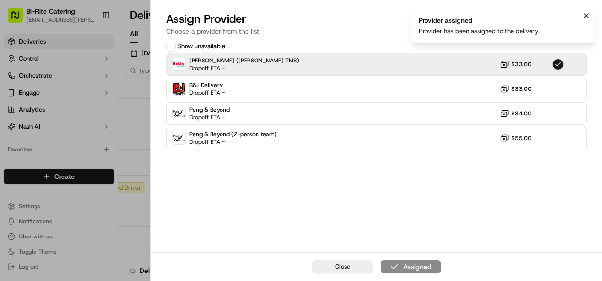
click at [588, 17] on icon "Notifications (F8)" at bounding box center [587, 16] width 4 height 4
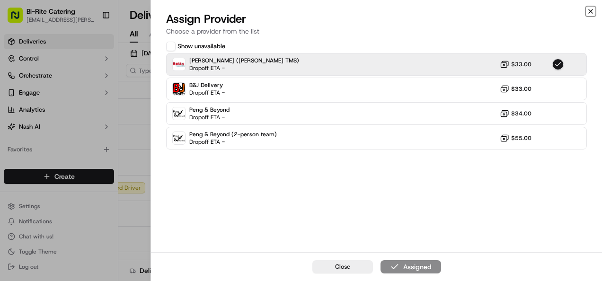
click at [592, 10] on icon "button" at bounding box center [591, 11] width 4 height 4
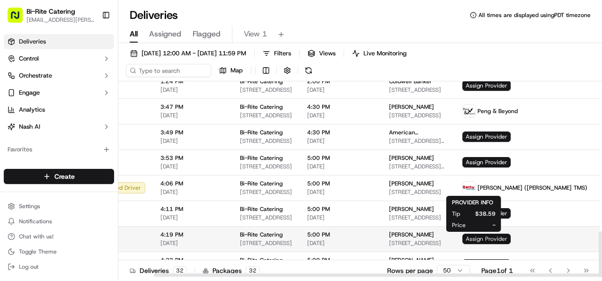
click at [462, 237] on span "Assign Provider" at bounding box center [486, 239] width 48 height 10
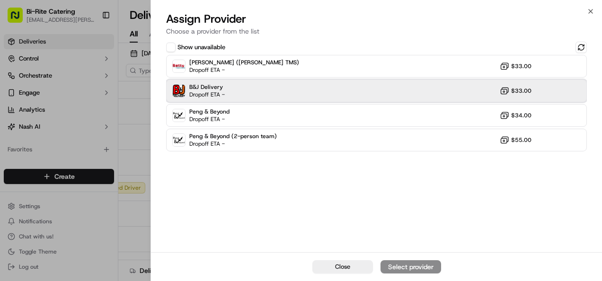
click at [359, 93] on div "B&J Delivery Dropoff ETA - $33.00" at bounding box center [376, 91] width 421 height 23
click at [415, 261] on button "Assign Provider" at bounding box center [411, 266] width 61 height 13
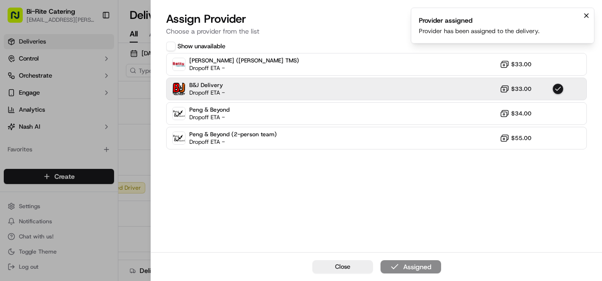
click at [587, 16] on icon "Notifications (F8)" at bounding box center [587, 16] width 4 height 4
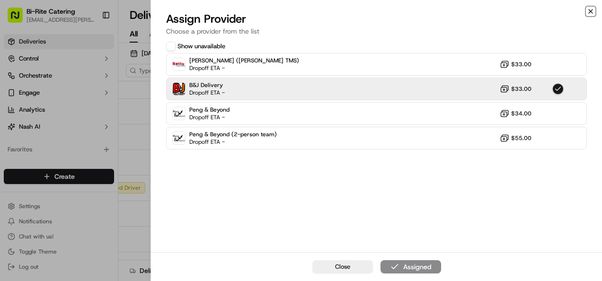
click at [592, 9] on icon "button" at bounding box center [591, 12] width 8 height 8
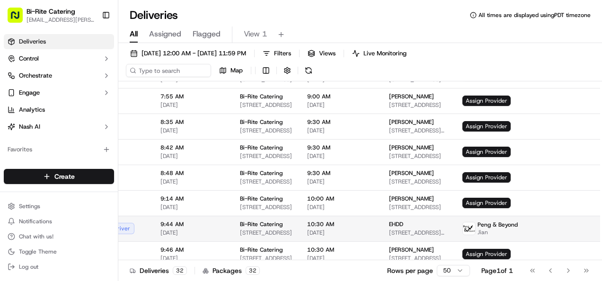
scroll to position [88, 43]
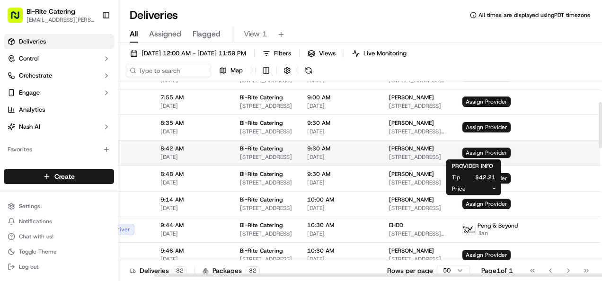
click at [465, 149] on span "Assign Provider" at bounding box center [486, 153] width 48 height 10
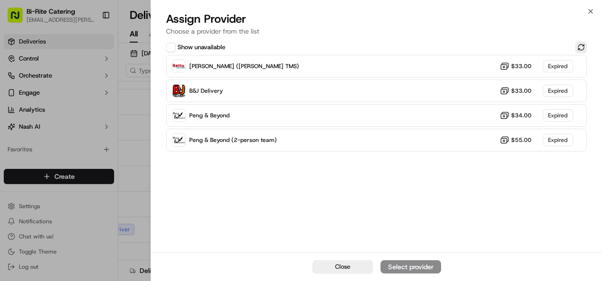
click at [581, 47] on button at bounding box center [581, 47] width 11 height 11
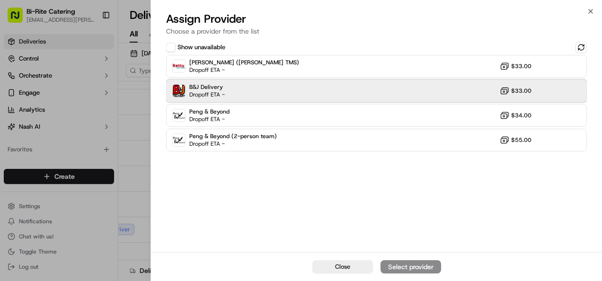
click at [399, 86] on div "B&J Delivery Dropoff ETA - $33.00" at bounding box center [376, 91] width 421 height 23
click at [429, 260] on button "Assign Provider" at bounding box center [411, 266] width 61 height 13
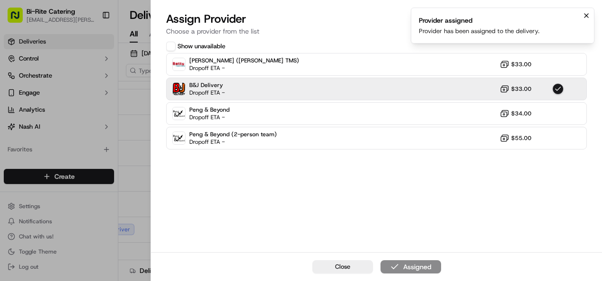
click at [585, 14] on icon "Notifications (F8)" at bounding box center [587, 16] width 4 height 4
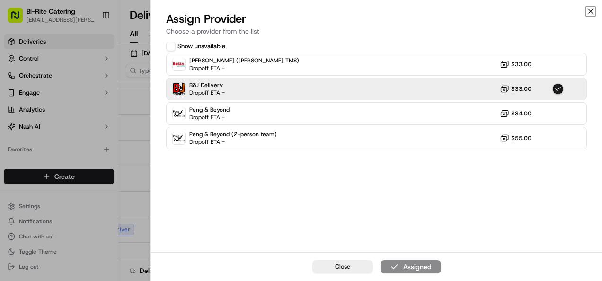
click at [592, 12] on icon "button" at bounding box center [591, 11] width 4 height 4
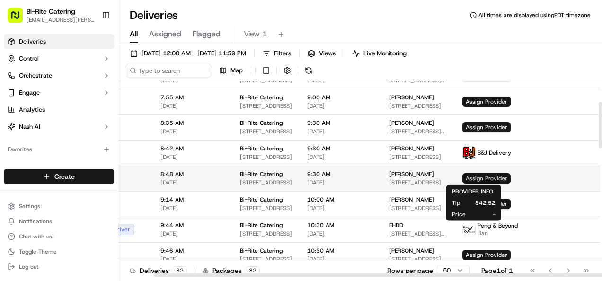
click at [468, 181] on span "Assign Provider" at bounding box center [486, 178] width 48 height 10
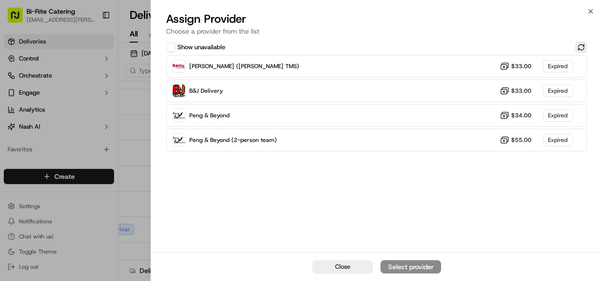
click at [585, 49] on button at bounding box center [581, 47] width 11 height 11
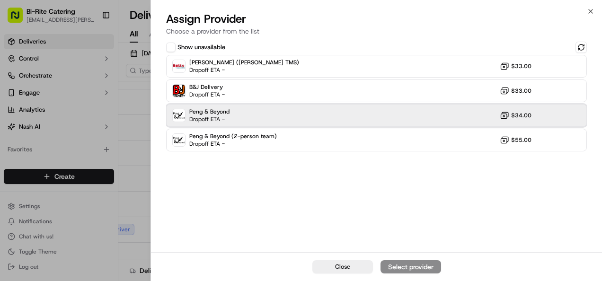
click at [422, 106] on div "Peng & Beyond Dropoff ETA - $34.00" at bounding box center [376, 115] width 421 height 23
click at [406, 267] on div "Assign Provider" at bounding box center [411, 266] width 46 height 9
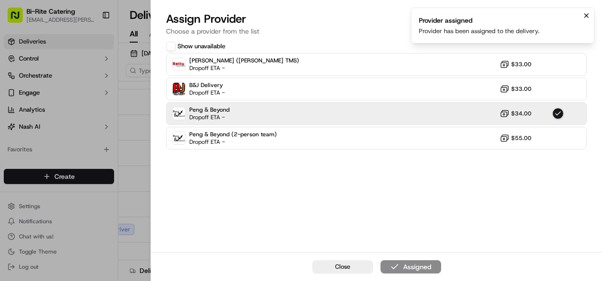
click at [585, 14] on icon "Notifications (F8)" at bounding box center [587, 16] width 4 height 4
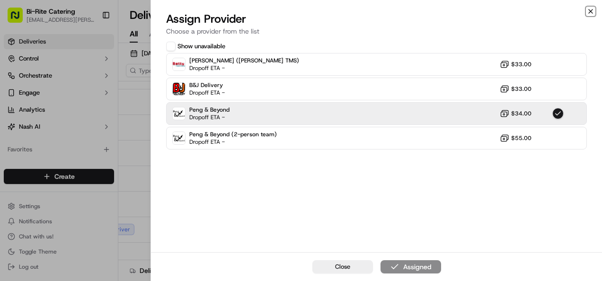
click at [591, 10] on icon "button" at bounding box center [591, 12] width 8 height 8
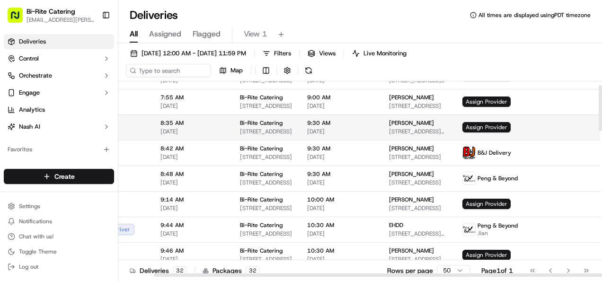
scroll to position [0, 43]
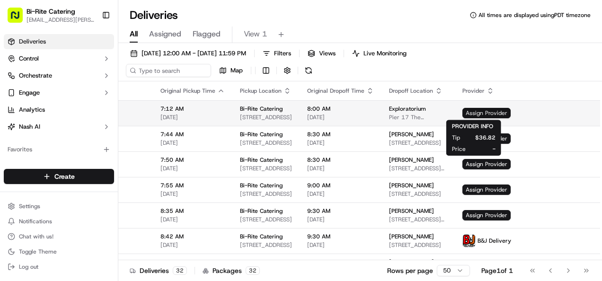
click at [473, 114] on span "Assign Provider" at bounding box center [486, 113] width 48 height 10
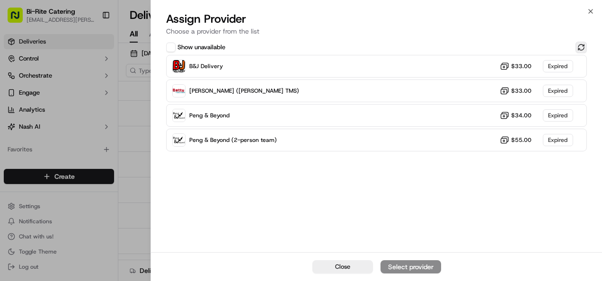
click at [584, 46] on button at bounding box center [581, 47] width 11 height 11
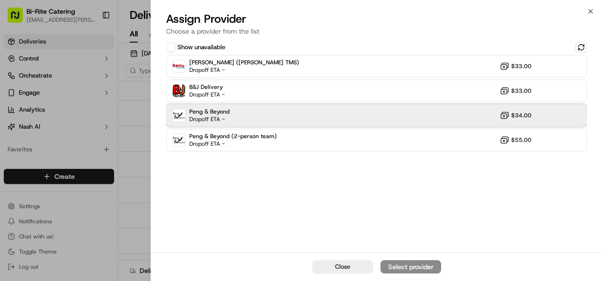
click at [368, 115] on div "Peng & Beyond Dropoff ETA - $34.00" at bounding box center [376, 115] width 421 height 23
click at [399, 265] on div "Assign Provider" at bounding box center [411, 266] width 46 height 9
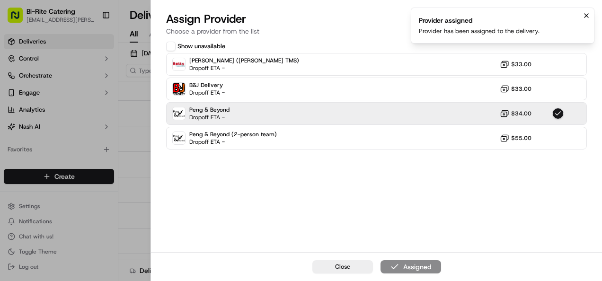
click at [588, 17] on icon "Notifications (F8)" at bounding box center [587, 16] width 8 height 8
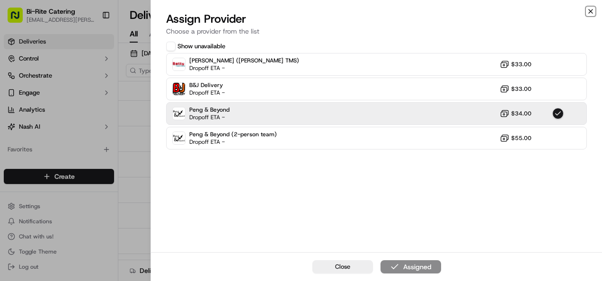
click at [592, 9] on icon "button" at bounding box center [591, 12] width 8 height 8
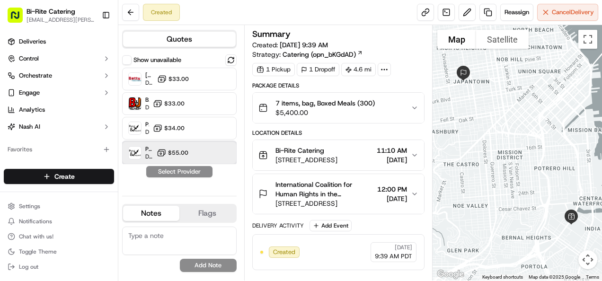
click at [196, 152] on div "Peng & Beyond (2-person team) Dropoff ETA - $55.00" at bounding box center [179, 153] width 115 height 23
click at [189, 170] on button "Assign Provider" at bounding box center [179, 171] width 67 height 11
